Goal: Find specific page/section: Find specific page/section

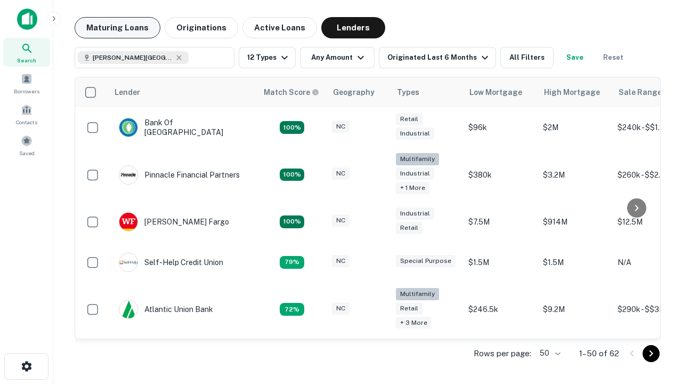
click at [117, 28] on button "Maturing Loans" at bounding box center [118, 27] width 86 height 21
